Goal: Task Accomplishment & Management: Manage account settings

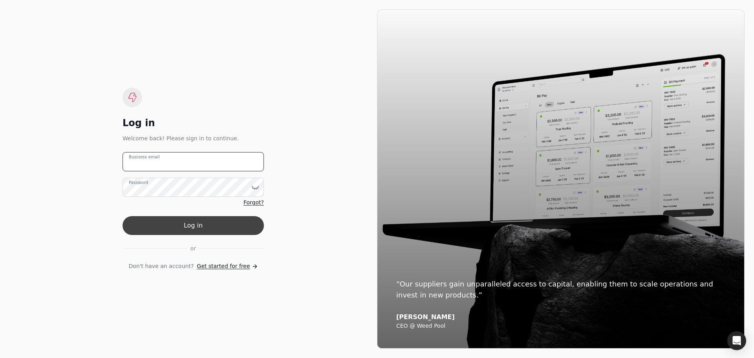
type email "[PERSON_NAME][EMAIL_ADDRESS][DOMAIN_NAME]"
click at [201, 223] on button "Log in" at bounding box center [193, 225] width 141 height 19
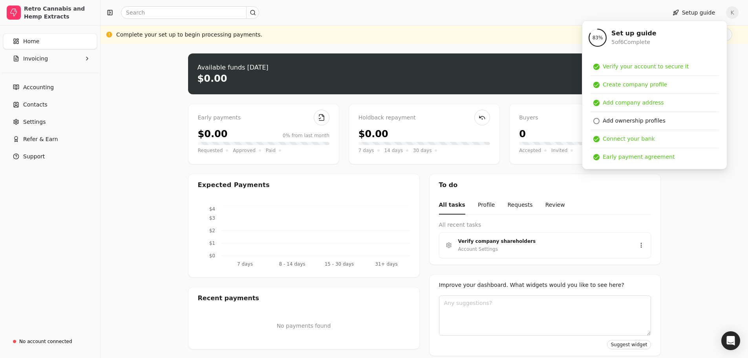
click at [577, 8] on div at bounding box center [382, 12] width 557 height 13
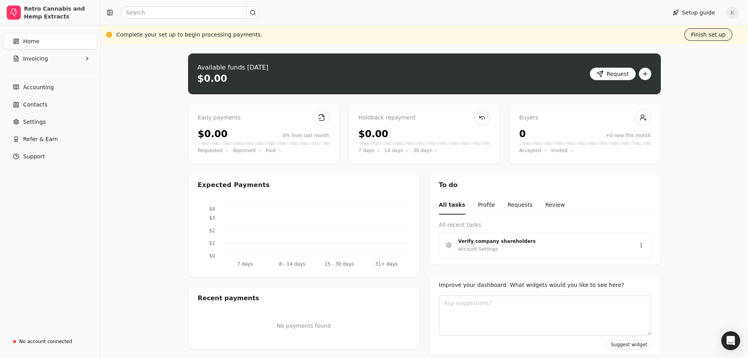
click at [713, 38] on button "Finish set up" at bounding box center [709, 34] width 48 height 13
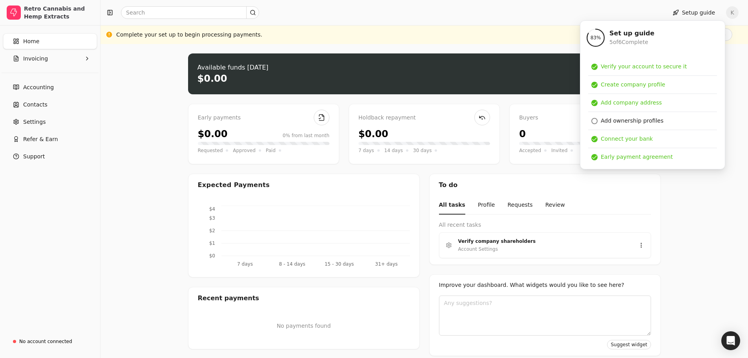
click at [745, 106] on div "Upload file: Drag your invoice here to upload or browse for files Available fun…" at bounding box center [425, 204] width 648 height 321
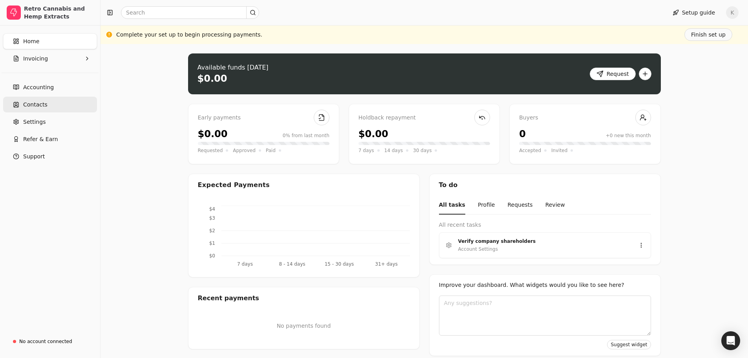
click at [39, 103] on span "Contacts" at bounding box center [35, 105] width 24 height 8
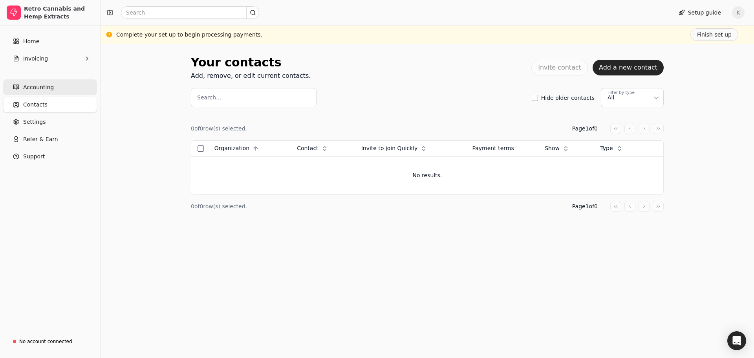
click at [38, 86] on span "Accounting" at bounding box center [38, 87] width 31 height 8
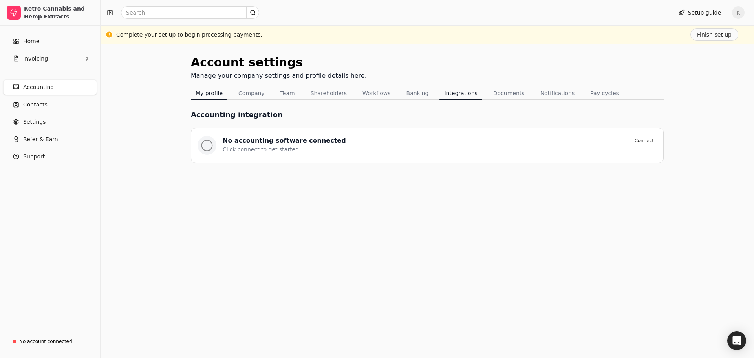
click at [220, 93] on button "My profile" at bounding box center [209, 93] width 37 height 13
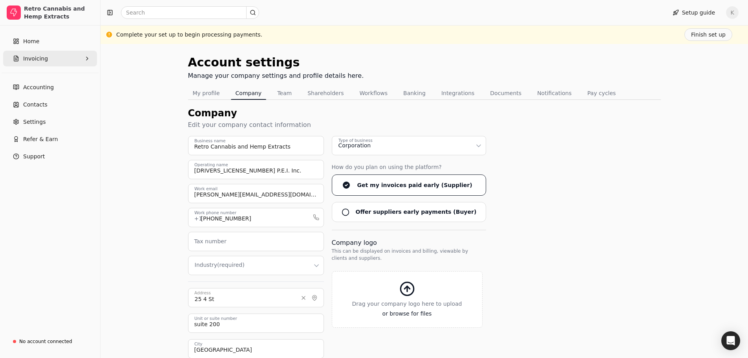
click at [37, 65] on button "Invoicing" at bounding box center [50, 59] width 94 height 16
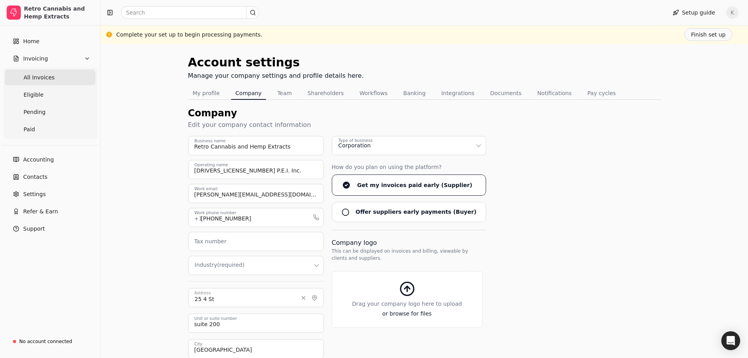
click at [37, 82] on Invoices "All Invoices" at bounding box center [50, 78] width 91 height 16
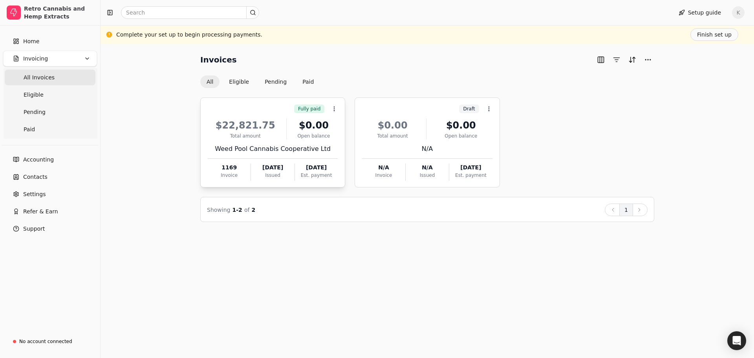
click at [255, 127] on div "$22,821.75" at bounding box center [245, 125] width 75 height 14
click at [334, 110] on icon at bounding box center [334, 109] width 6 height 6
click at [345, 130] on span "Open" at bounding box center [346, 128] width 15 height 8
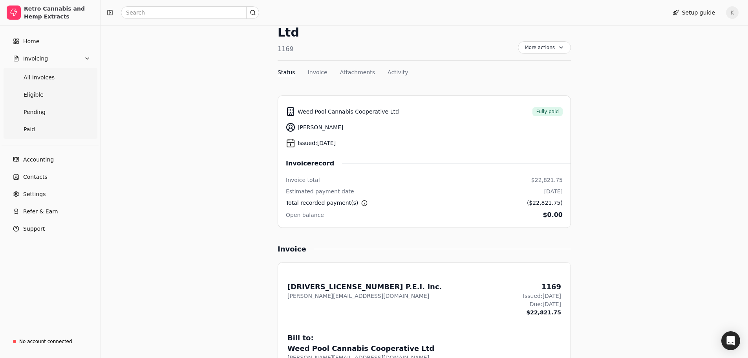
scroll to position [47, 0]
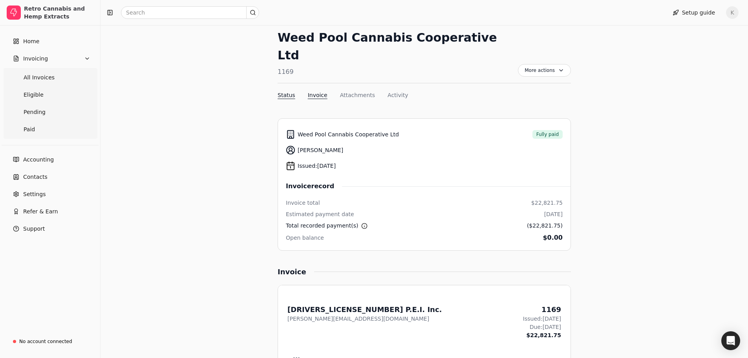
click at [317, 91] on button "Invoice" at bounding box center [318, 95] width 20 height 8
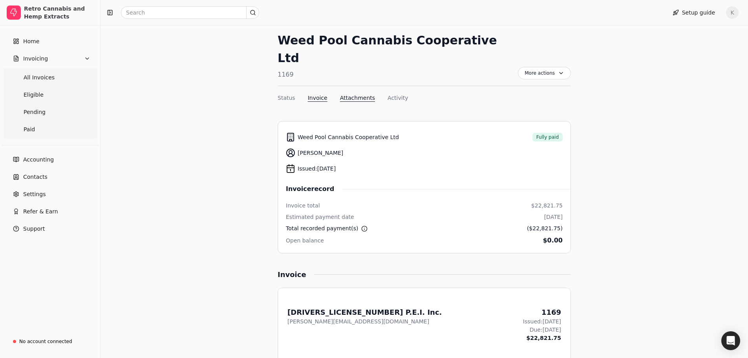
click at [342, 94] on button "Attachments" at bounding box center [357, 98] width 35 height 8
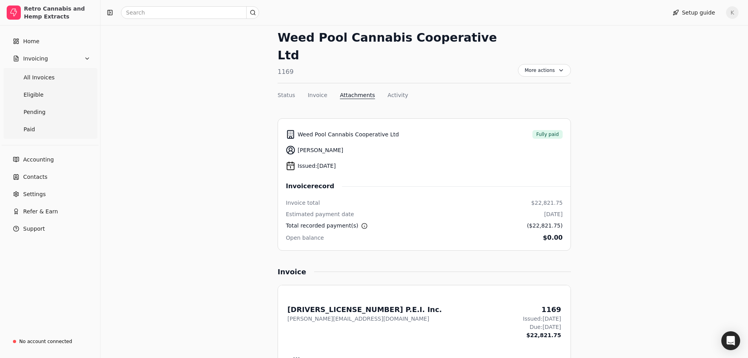
click at [387, 91] on nav "Status Invoice Attachments Activity" at bounding box center [424, 96] width 293 height 11
click at [389, 91] on button "Activity" at bounding box center [398, 95] width 20 height 8
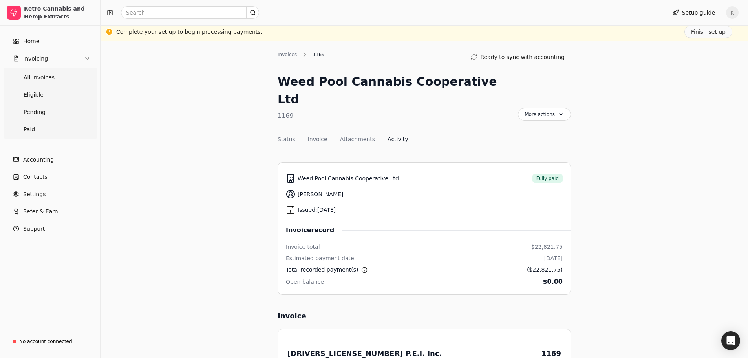
scroll to position [0, 0]
